Goal: Find specific page/section: Find specific page/section

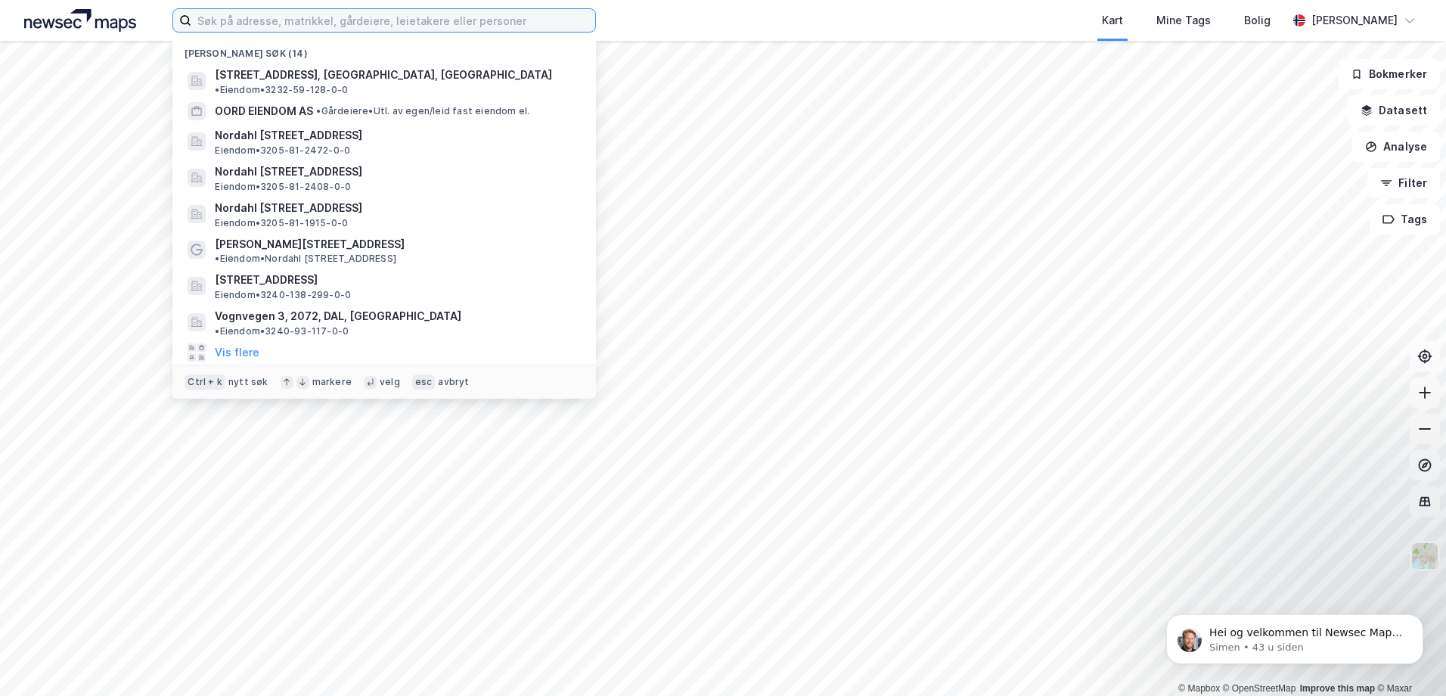
click at [304, 23] on input at bounding box center [393, 20] width 404 height 23
click at [256, 23] on input at bounding box center [393, 20] width 404 height 23
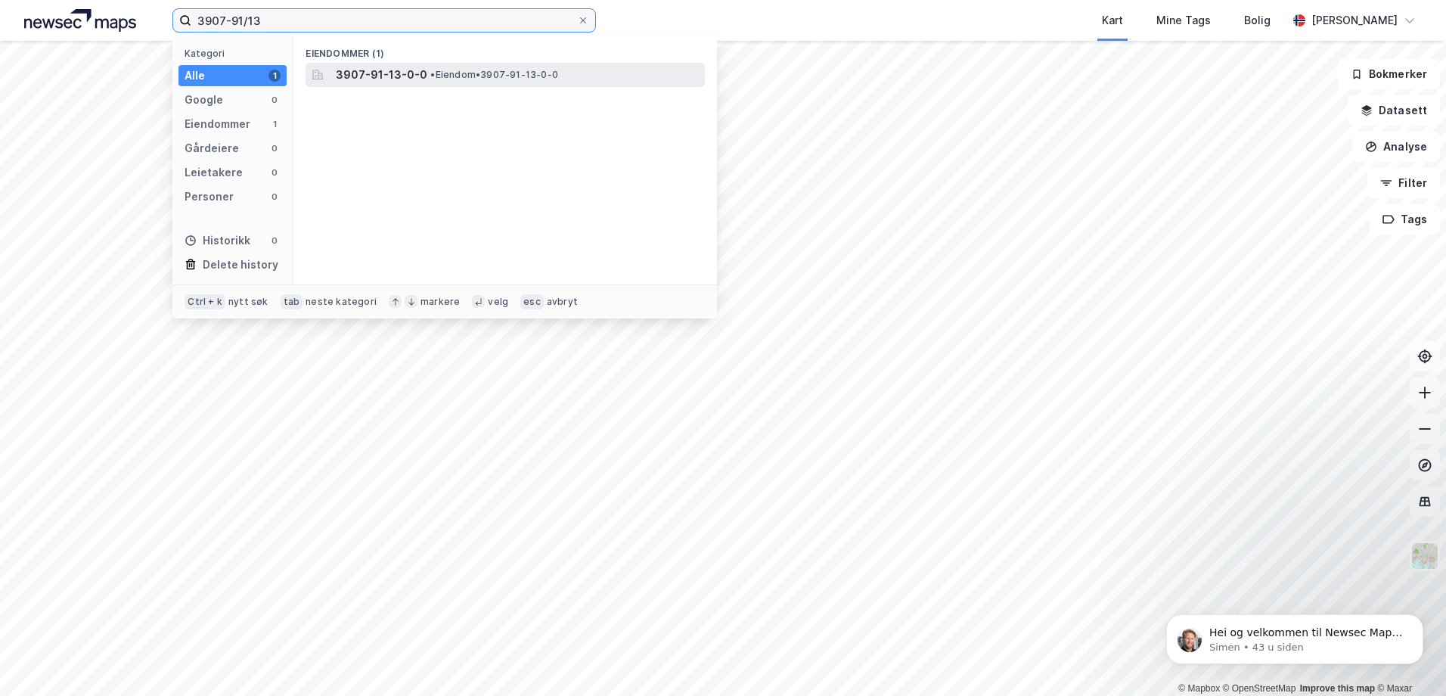
type input "3907-91/13"
click at [380, 72] on span "3907-91-13-0-0" at bounding box center [382, 75] width 92 height 18
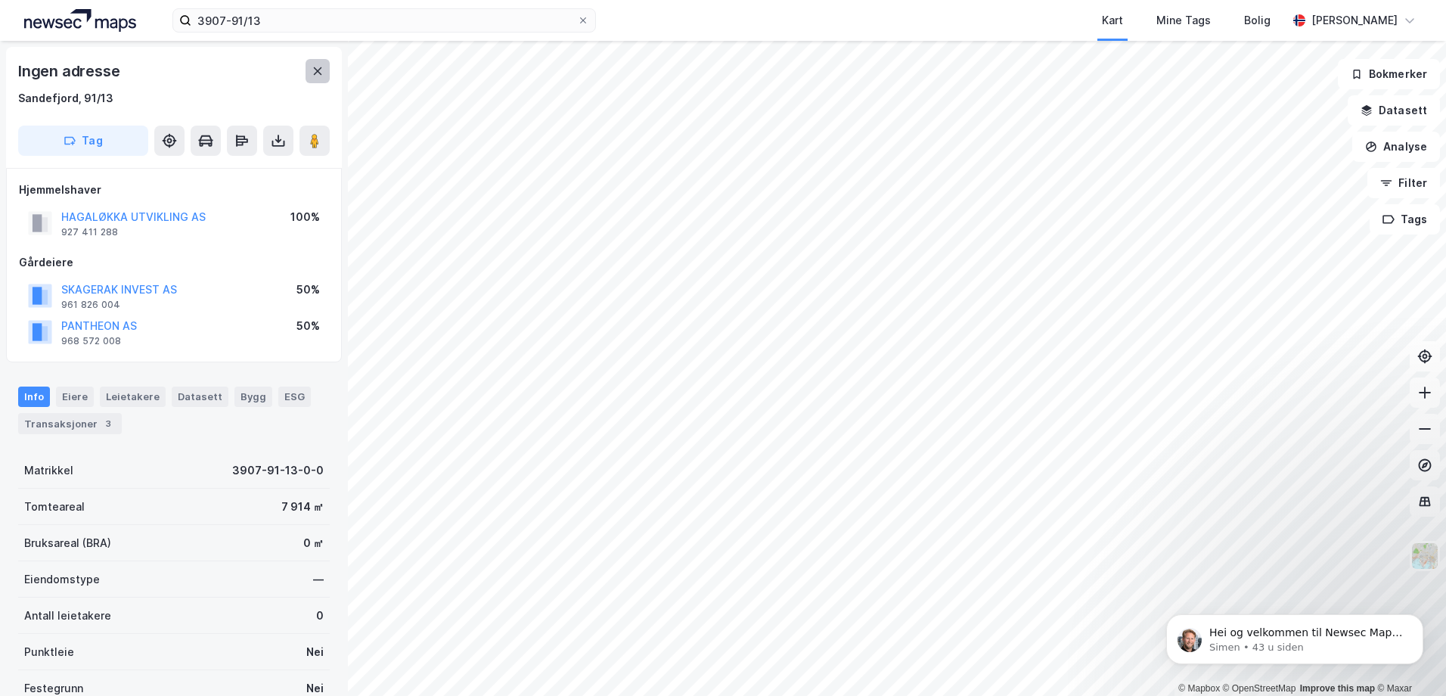
click at [312, 63] on button at bounding box center [318, 71] width 24 height 24
click at [461, 26] on input "3907-91/13" at bounding box center [384, 20] width 386 height 23
click at [771, 695] on html "3907-91/13 Kart Mine Tags Bolig [PERSON_NAME] © Mapbox © OpenStreetMap Improve …" at bounding box center [723, 348] width 1446 height 696
click at [315, 66] on icon at bounding box center [318, 71] width 12 height 12
